Goal: Transaction & Acquisition: Book appointment/travel/reservation

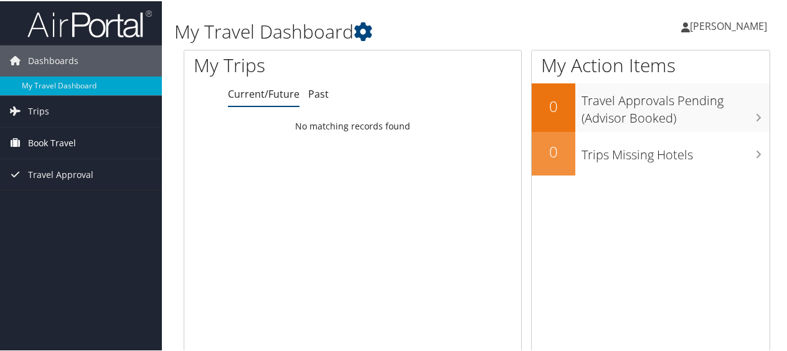
click at [72, 143] on span "Book Travel" at bounding box center [52, 141] width 48 height 31
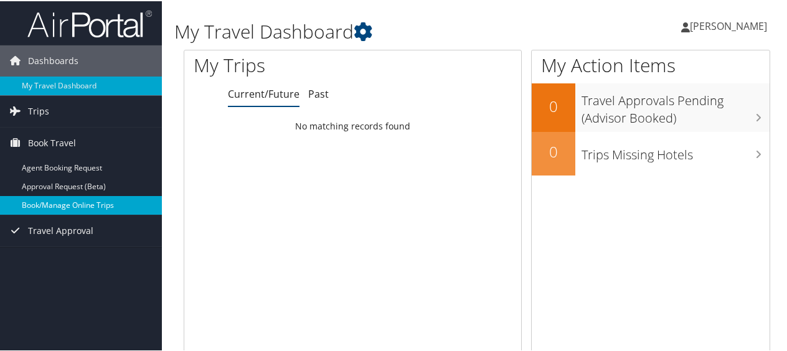
click at [77, 203] on link "Book/Manage Online Trips" at bounding box center [81, 204] width 162 height 19
